Goal: Task Accomplishment & Management: Use online tool/utility

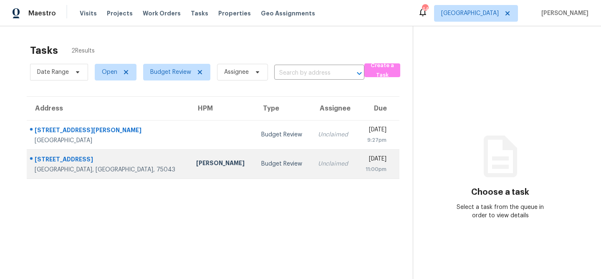
click at [189, 171] on td "[PERSON_NAME]" at bounding box center [221, 163] width 65 height 29
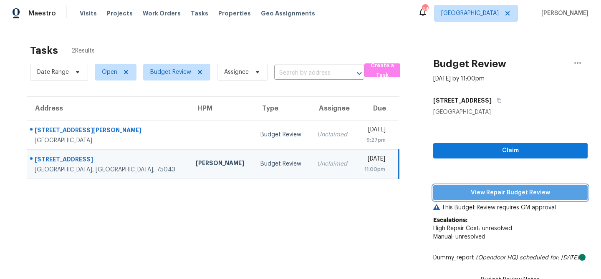
click at [477, 190] on span "View Repair Budget Review" at bounding box center [510, 193] width 141 height 10
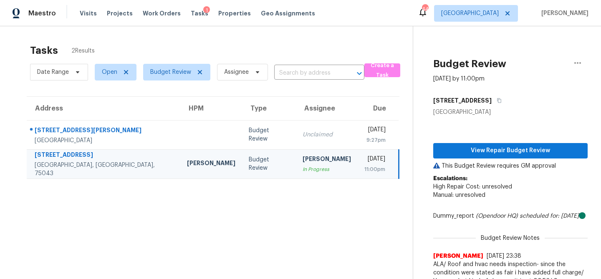
click at [296, 150] on td "Frederick Gilbert In Progress" at bounding box center [327, 163] width 62 height 29
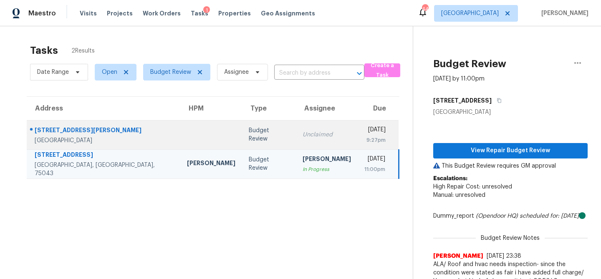
click at [296, 140] on td "Unclaimed" at bounding box center [327, 134] width 62 height 29
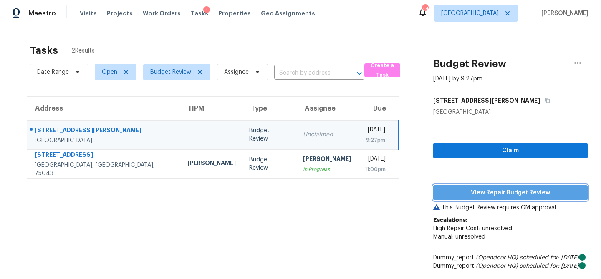
click at [473, 191] on span "View Repair Budget Review" at bounding box center [510, 193] width 141 height 10
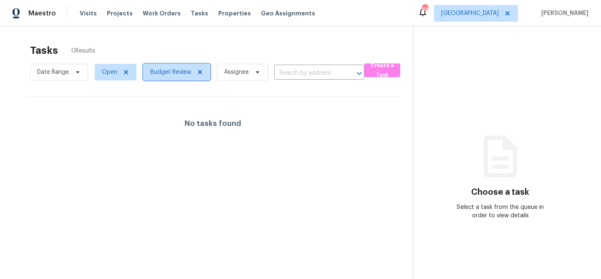
click at [181, 75] on span "Budget Review" at bounding box center [170, 72] width 41 height 8
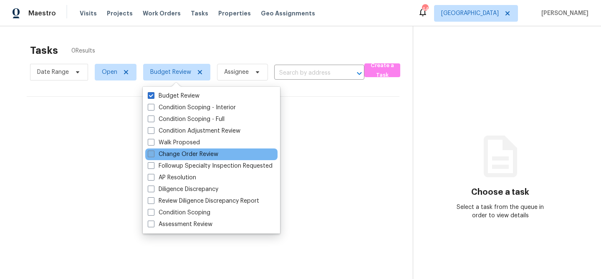
click at [155, 153] on label "Change Order Review" at bounding box center [183, 154] width 70 height 8
click at [153, 153] on input "Change Order Review" at bounding box center [150, 152] width 5 height 5
checkbox input "true"
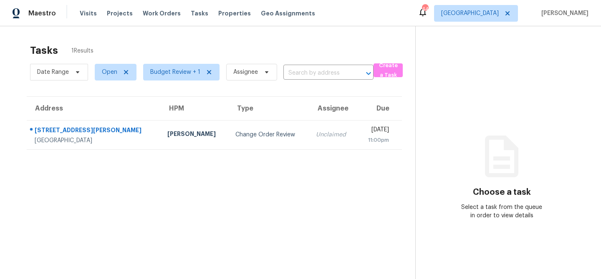
click at [191, 33] on div "Tasks 1 Results Date Range Open Budget Review + 1 Assignee ​ Create a Task Addr…" at bounding box center [300, 165] width 601 height 279
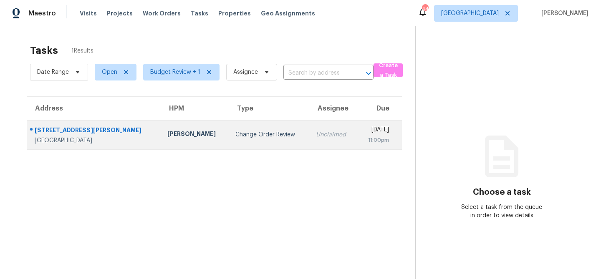
click at [168, 135] on div "Francisco Balcazar Serrato" at bounding box center [194, 135] width 55 height 10
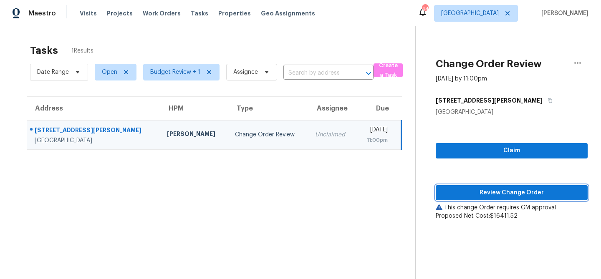
click at [454, 189] on span "Review Change Order" at bounding box center [511, 193] width 138 height 10
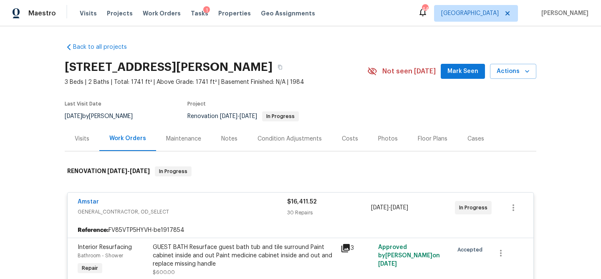
click at [99, 200] on div "Amstar" at bounding box center [182, 203] width 209 height 10
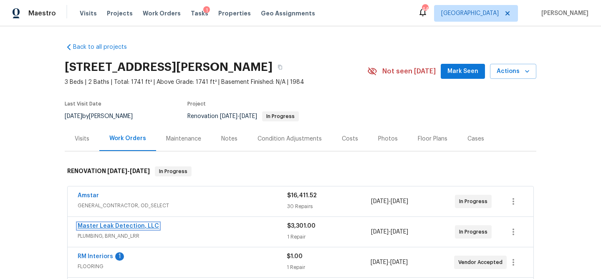
click at [99, 226] on link "Master Leak Detection, LLC" at bounding box center [118, 226] width 81 height 6
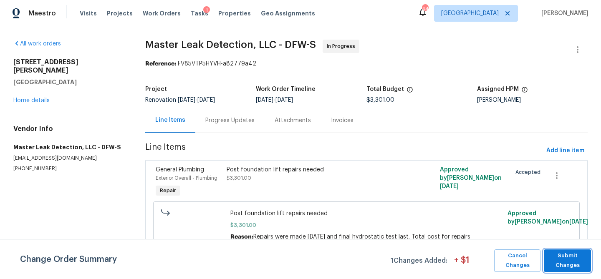
click at [573, 262] on span "Submit Changes" at bounding box center [567, 260] width 39 height 19
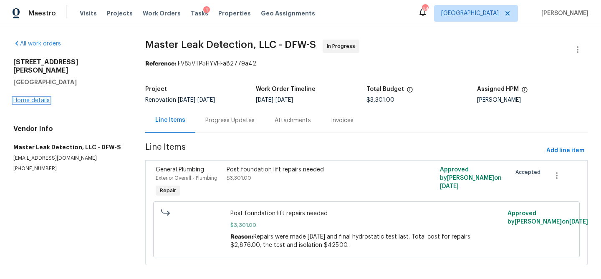
click at [38, 98] on link "Home details" at bounding box center [31, 101] width 36 height 6
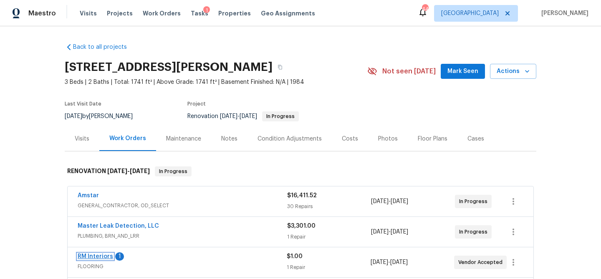
click at [92, 258] on link "RM Interiors" at bounding box center [95, 257] width 35 height 6
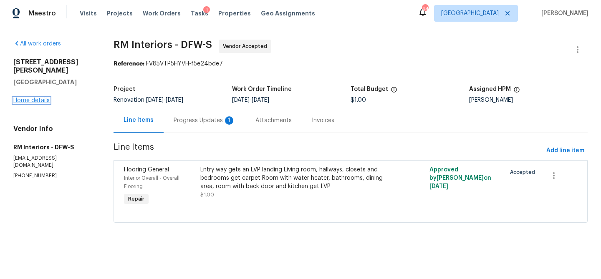
click at [44, 98] on link "Home details" at bounding box center [31, 101] width 36 height 6
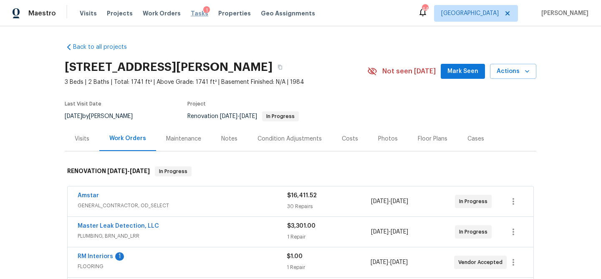
click at [191, 13] on span "Tasks" at bounding box center [200, 13] width 18 height 6
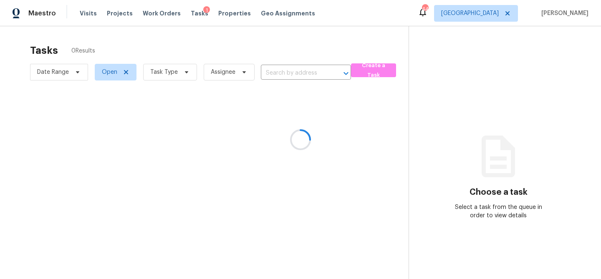
click at [181, 74] on div at bounding box center [300, 139] width 601 height 279
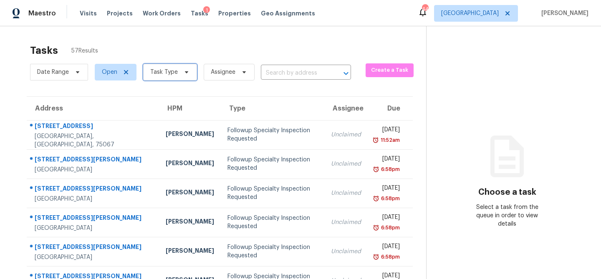
click at [183, 74] on icon at bounding box center [186, 72] width 7 height 7
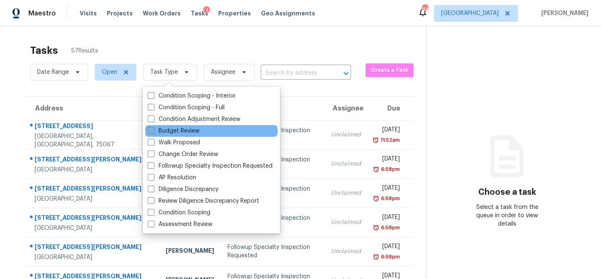
click at [153, 131] on span at bounding box center [151, 130] width 7 height 7
click at [153, 131] on input "Budget Review" at bounding box center [150, 129] width 5 height 5
checkbox input "true"
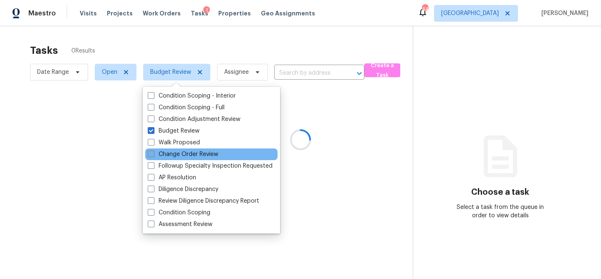
click at [152, 154] on span at bounding box center [151, 154] width 7 height 7
click at [152, 154] on input "Change Order Review" at bounding box center [150, 152] width 5 height 5
checkbox input "true"
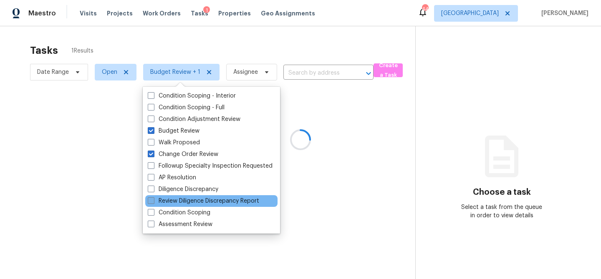
click at [151, 203] on span at bounding box center [151, 200] width 7 height 7
click at [151, 202] on input "Review Diligence Discrepancy Report" at bounding box center [150, 199] width 5 height 5
checkbox input "true"
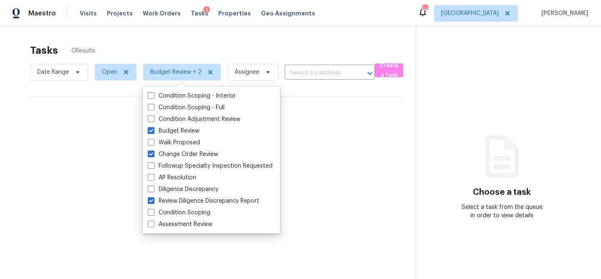
click at [313, 107] on div "No tasks found" at bounding box center [214, 123] width 375 height 53
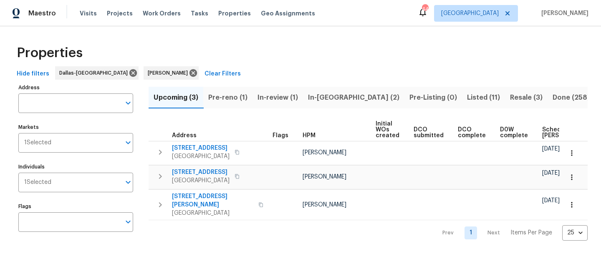
click at [326, 96] on span "In-reno (2)" at bounding box center [353, 98] width 91 height 12
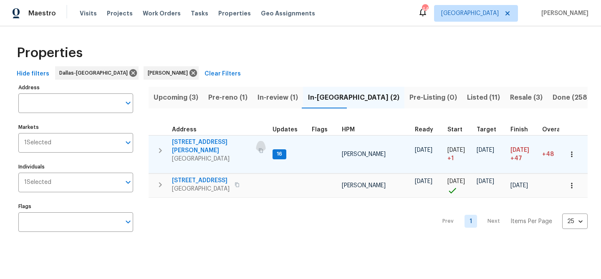
click at [259, 148] on icon "button" at bounding box center [261, 150] width 4 height 5
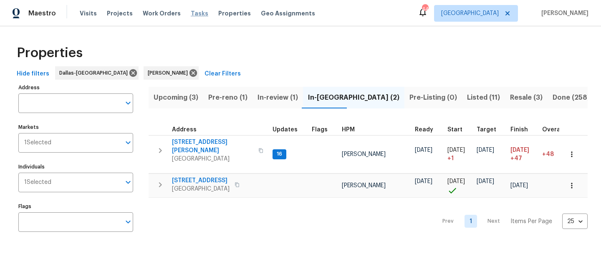
click at [191, 14] on span "Tasks" at bounding box center [200, 13] width 18 height 6
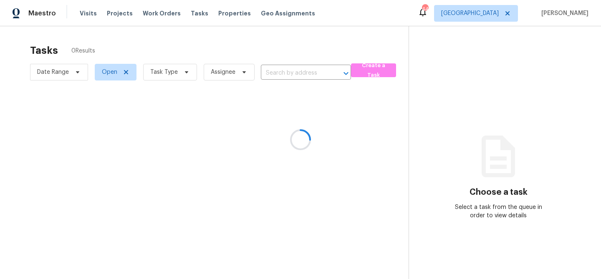
click at [183, 74] on div at bounding box center [300, 139] width 601 height 279
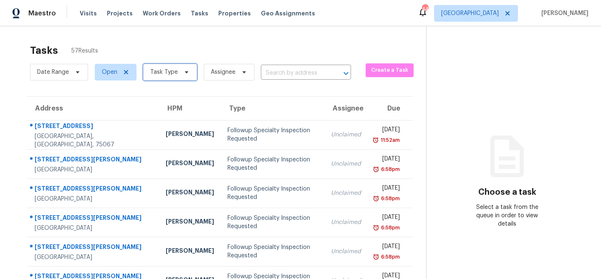
click at [183, 74] on icon at bounding box center [186, 72] width 7 height 7
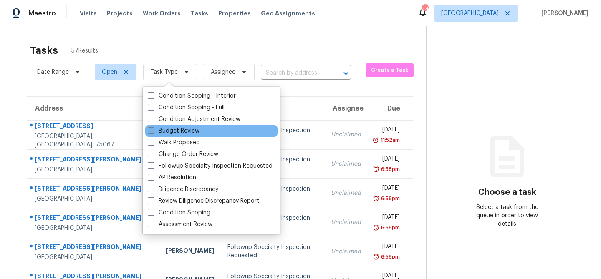
click at [173, 134] on label "Budget Review" at bounding box center [174, 131] width 52 height 8
click at [153, 132] on input "Budget Review" at bounding box center [150, 129] width 5 height 5
checkbox input "true"
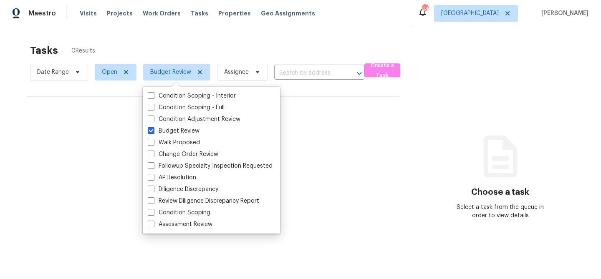
click at [213, 45] on div "Tasks 0 Results" at bounding box center [221, 51] width 382 height 22
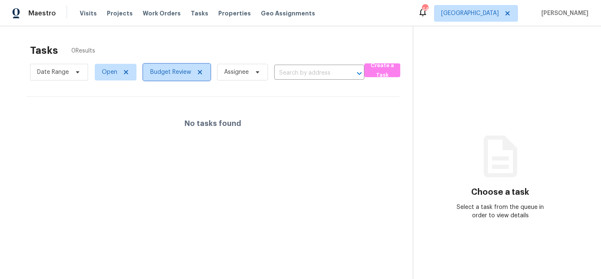
click at [177, 70] on span "Budget Review" at bounding box center [170, 72] width 41 height 8
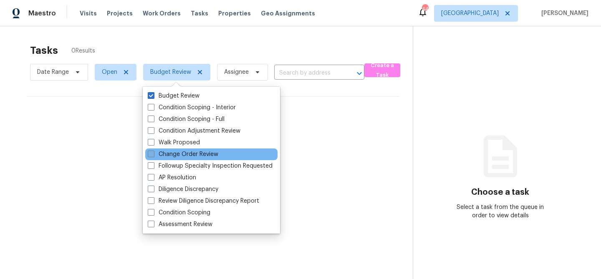
click at [162, 156] on label "Change Order Review" at bounding box center [183, 154] width 70 height 8
click at [153, 156] on input "Change Order Review" at bounding box center [150, 152] width 5 height 5
checkbox input "true"
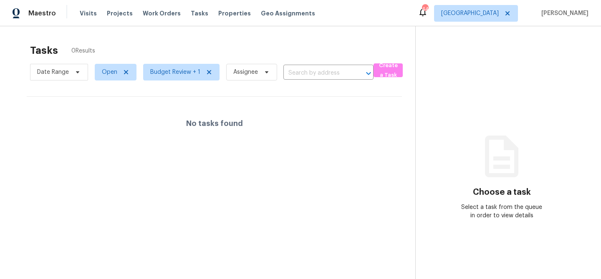
click at [190, 34] on div "Tasks 0 Results Date Range Open Budget Review + 1 Assignee ​ Create a Task No t…" at bounding box center [300, 165] width 601 height 279
click at [92, 14] on span "Visits" at bounding box center [88, 13] width 17 height 8
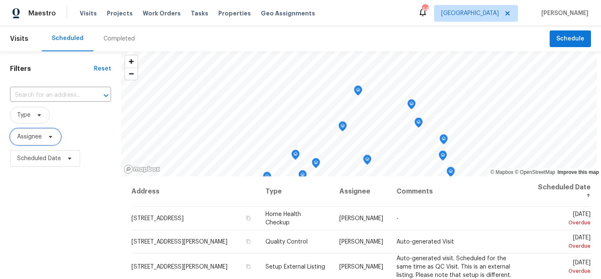
click at [50, 136] on icon at bounding box center [50, 136] width 7 height 7
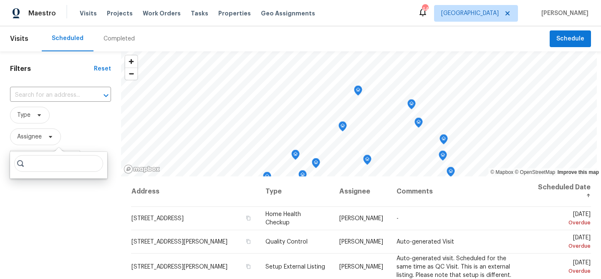
click at [80, 118] on span "Type" at bounding box center [60, 115] width 101 height 17
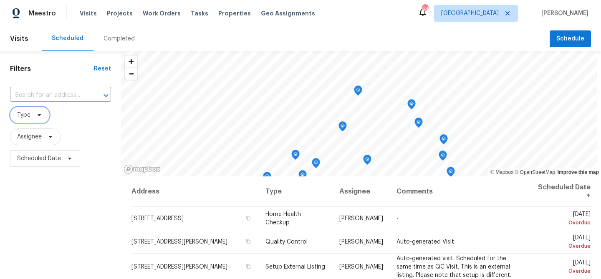
click at [39, 116] on icon at bounding box center [39, 115] width 3 height 2
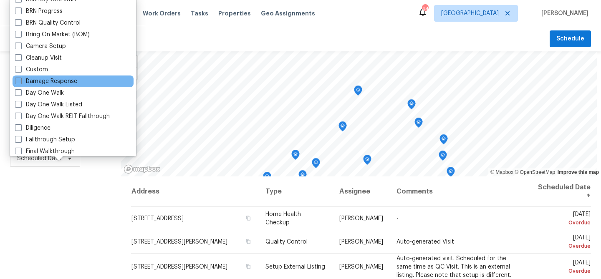
scroll to position [61, 0]
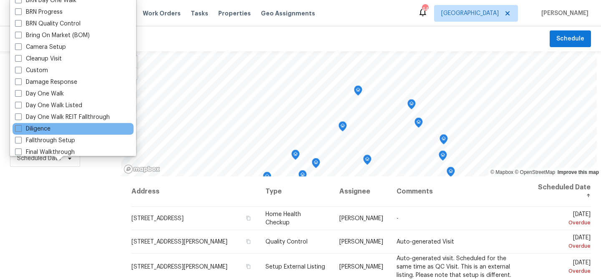
click at [62, 128] on div "Diligence" at bounding box center [73, 129] width 121 height 12
click at [41, 128] on label "Diligence" at bounding box center [32, 129] width 35 height 8
click at [20, 128] on input "Diligence" at bounding box center [17, 127] width 5 height 5
checkbox input "true"
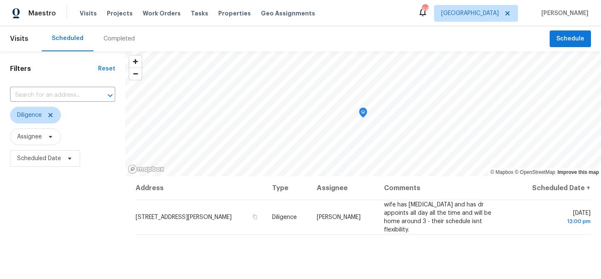
click at [80, 218] on div "Filters Reset ​ Diligence Assignee Scheduled Date" at bounding box center [62, 225] width 125 height 348
click at [43, 111] on span "Diligence" at bounding box center [35, 115] width 51 height 17
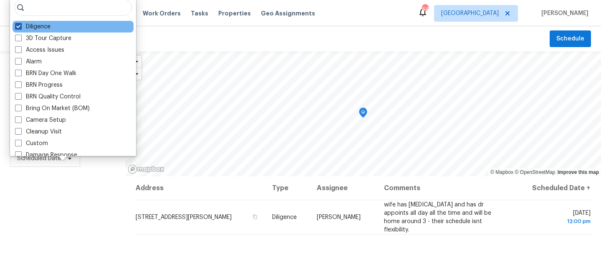
click at [18, 25] on span at bounding box center [18, 26] width 7 height 7
click at [18, 25] on input "Diligence" at bounding box center [17, 25] width 5 height 5
checkbox input "false"
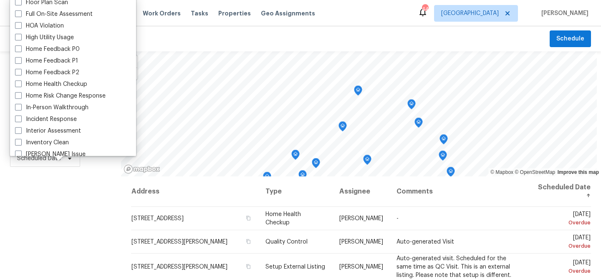
scroll to position [236, 0]
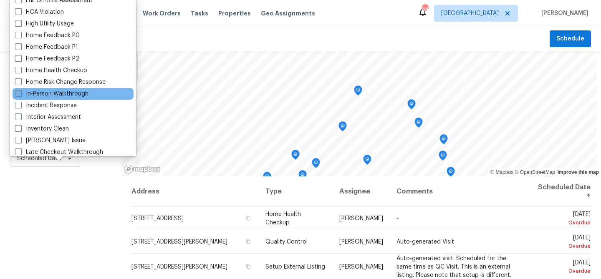
click at [45, 96] on label "In-Person Walkthrough" at bounding box center [51, 94] width 73 height 8
click at [20, 95] on input "In-Person Walkthrough" at bounding box center [17, 92] width 5 height 5
checkbox input "true"
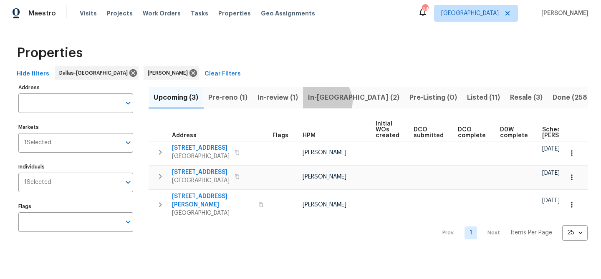
click at [324, 101] on span "In-[GEOGRAPHIC_DATA] (2)" at bounding box center [353, 98] width 91 height 12
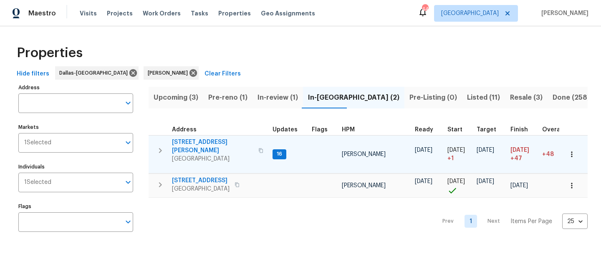
click at [194, 142] on span "[STREET_ADDRESS][PERSON_NAME]" at bounding box center [212, 146] width 81 height 17
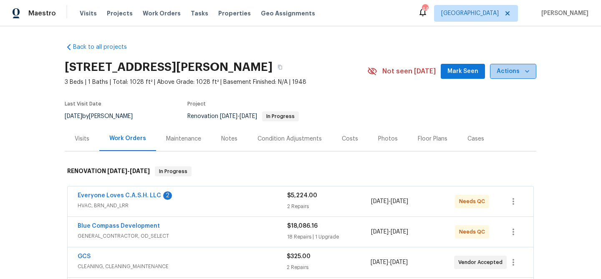
click at [531, 76] on button "Actions" at bounding box center [513, 71] width 46 height 15
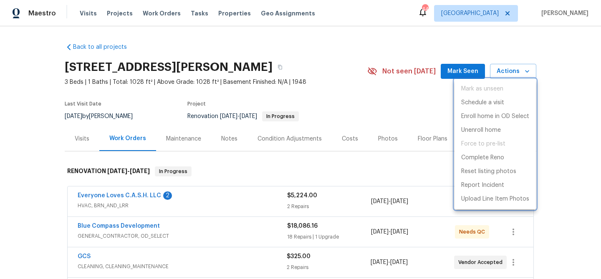
click at [415, 110] on div at bounding box center [300, 139] width 601 height 279
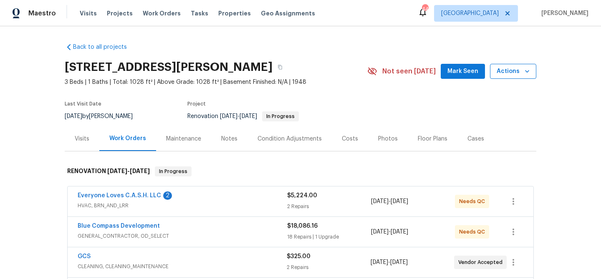
click at [526, 69] on icon "button" at bounding box center [527, 71] width 8 height 8
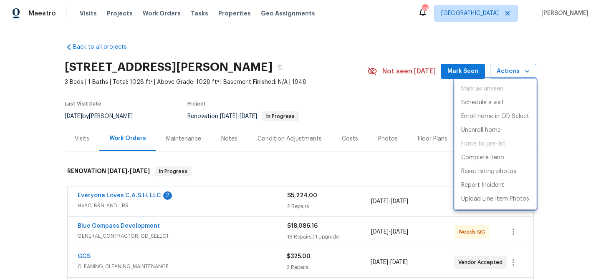
click at [566, 76] on div at bounding box center [300, 139] width 601 height 279
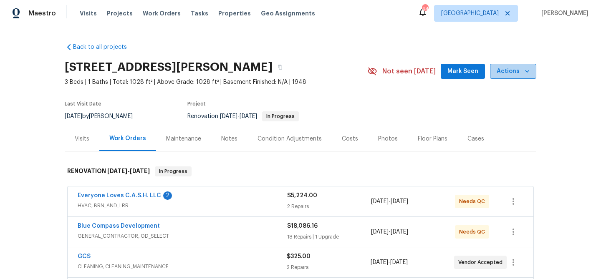
click at [524, 70] on icon "button" at bounding box center [527, 71] width 8 height 8
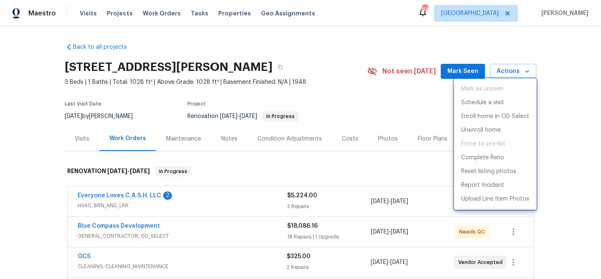
click at [417, 91] on div at bounding box center [300, 139] width 601 height 279
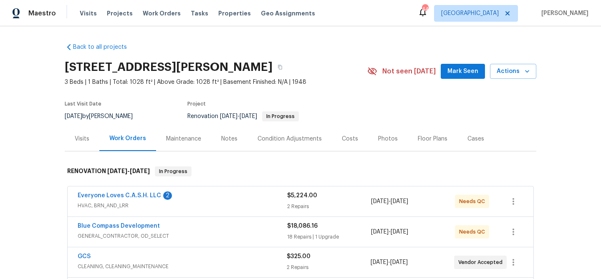
click at [347, 137] on div "Costs" at bounding box center [350, 139] width 16 height 8
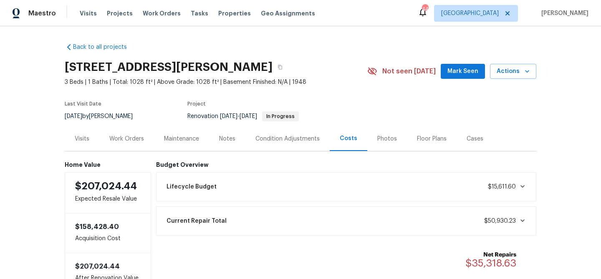
click at [222, 220] on div "Current Repair Total $50,930.23" at bounding box center [346, 221] width 370 height 18
click at [138, 140] on div "Work Orders" at bounding box center [126, 139] width 35 height 8
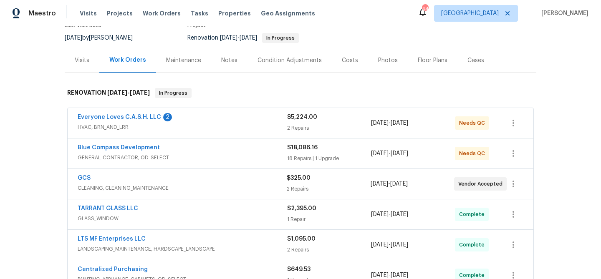
scroll to position [74, 0]
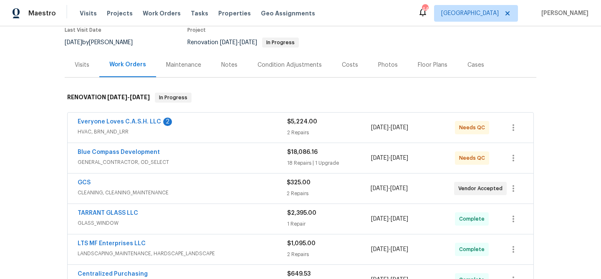
click at [345, 69] on div "Costs" at bounding box center [350, 65] width 36 height 25
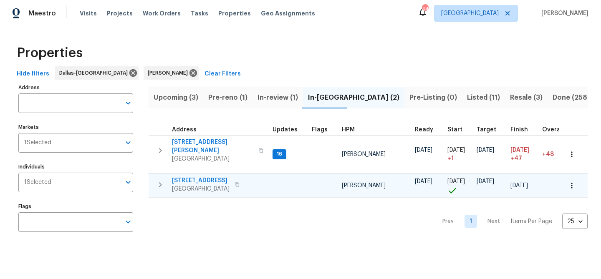
click at [208, 178] on span "[STREET_ADDRESS]" at bounding box center [201, 180] width 58 height 8
click at [277, 101] on span "In-review (1)" at bounding box center [277, 98] width 40 height 12
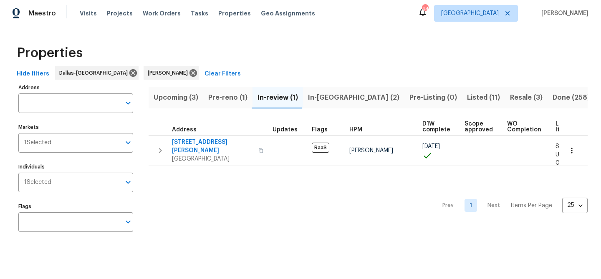
click at [232, 101] on span "Pre-reno (1)" at bounding box center [227, 98] width 39 height 12
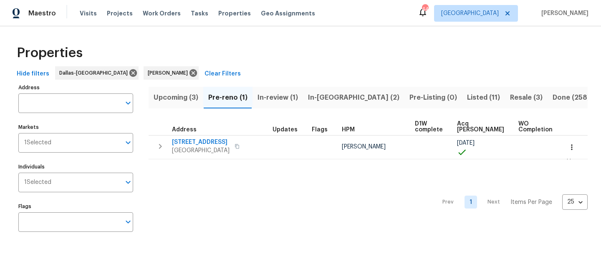
click at [182, 99] on span "Upcoming (3)" at bounding box center [175, 98] width 45 height 12
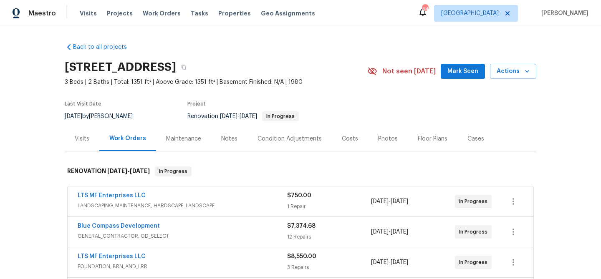
click at [342, 138] on div "Costs" at bounding box center [350, 139] width 16 height 8
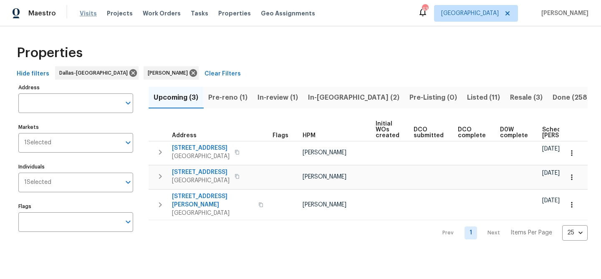
click at [84, 12] on span "Visits" at bounding box center [88, 13] width 17 height 8
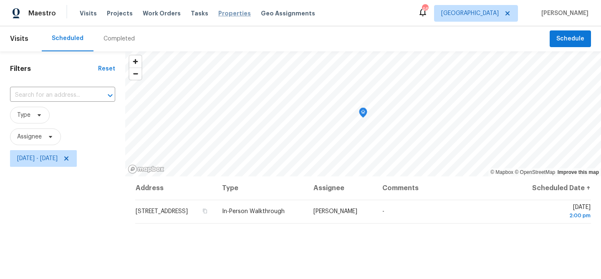
click at [218, 13] on span "Properties" at bounding box center [234, 13] width 33 height 8
